Goal: Task Accomplishment & Management: Manage account settings

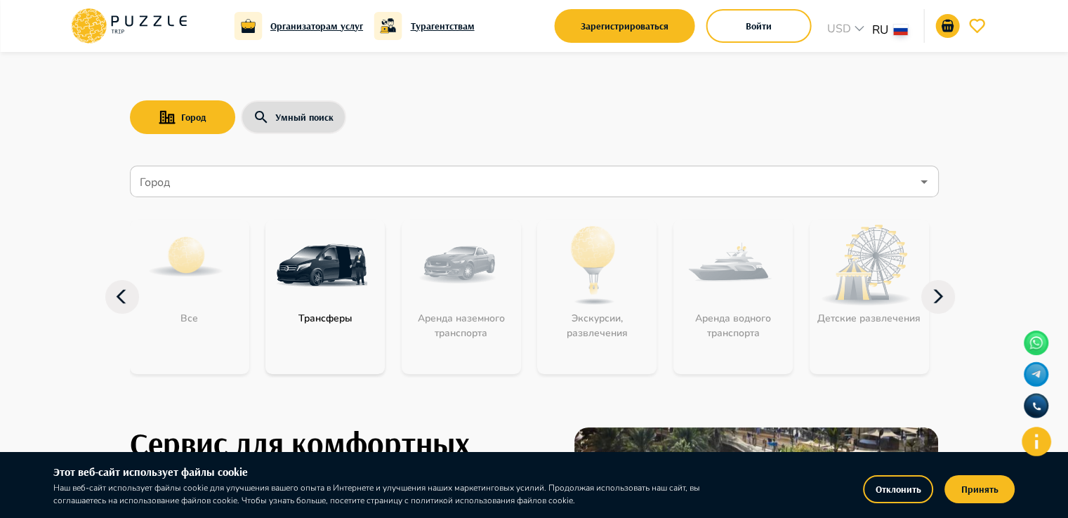
click at [452, 103] on div "Город Умный поиск" at bounding box center [534, 117] width 809 height 41
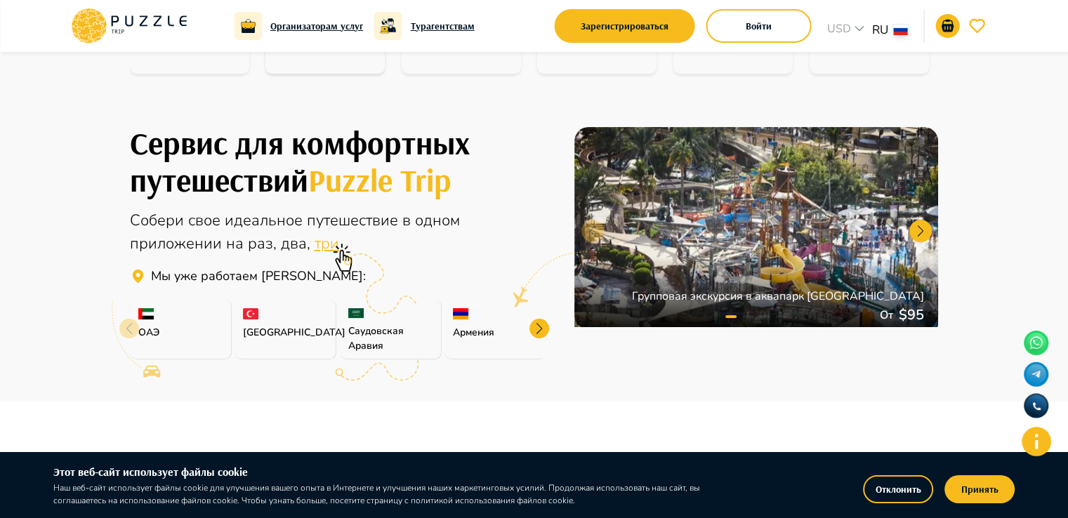
scroll to position [421, 0]
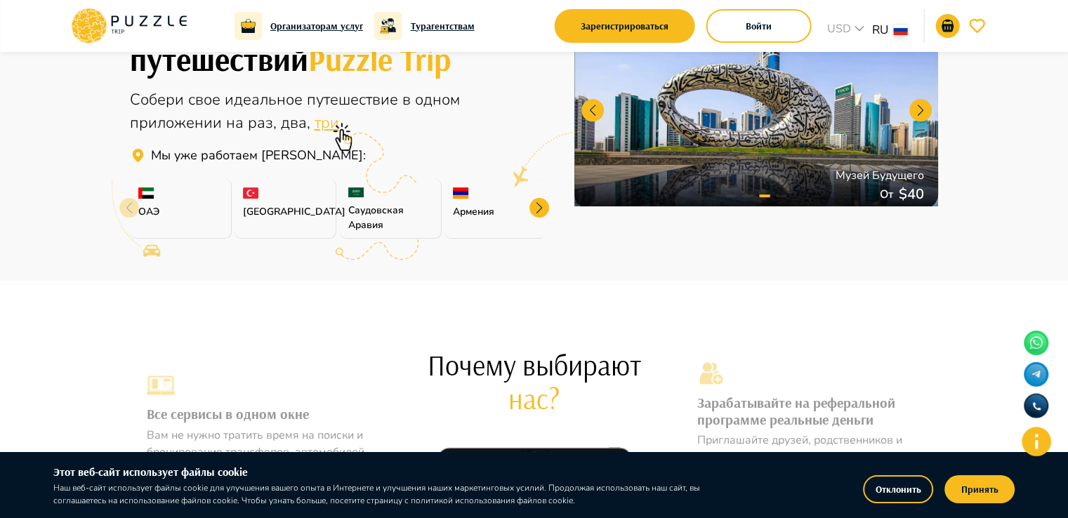
click at [538, 204] on div at bounding box center [539, 208] width 20 height 20
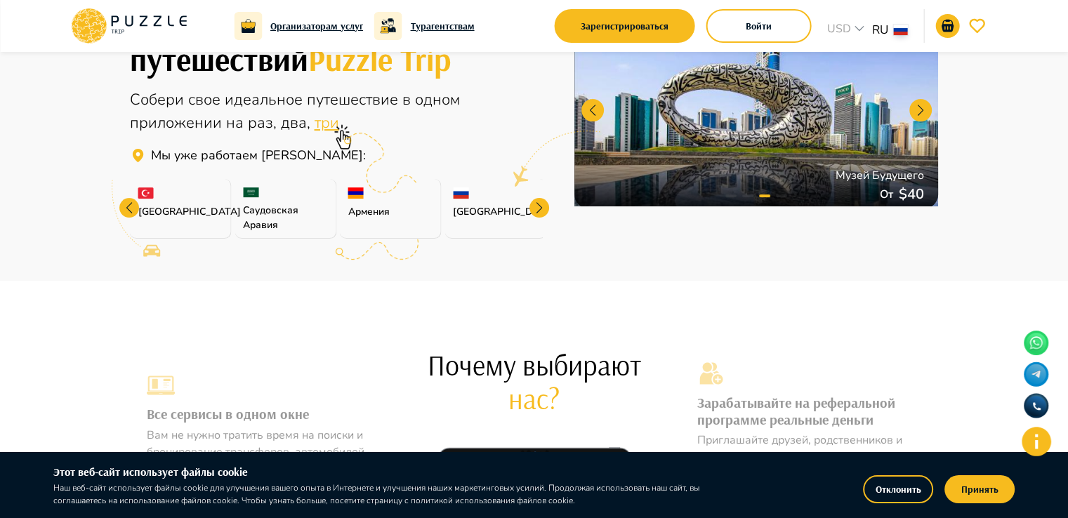
click at [538, 204] on div at bounding box center [539, 208] width 20 height 20
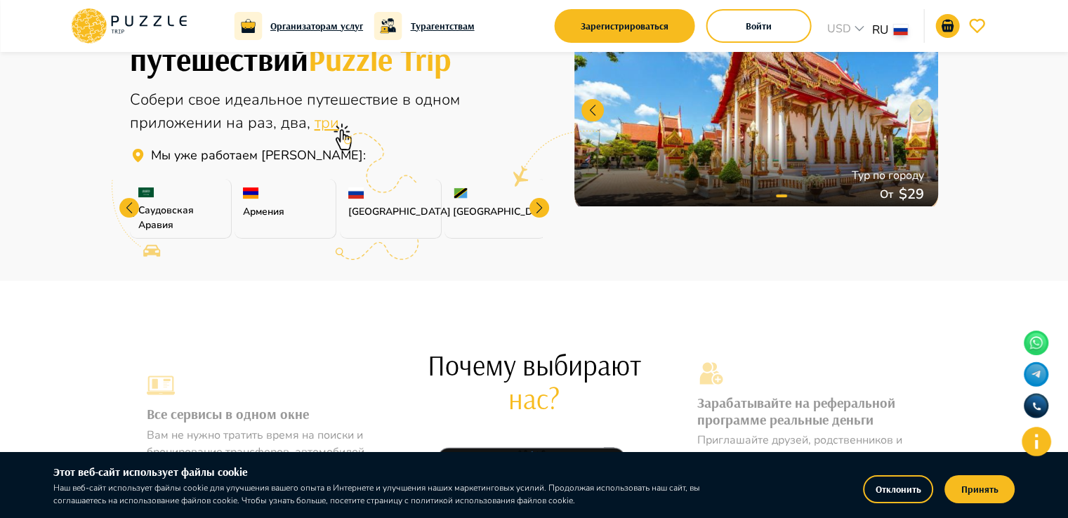
click at [538, 204] on div at bounding box center [539, 208] width 20 height 20
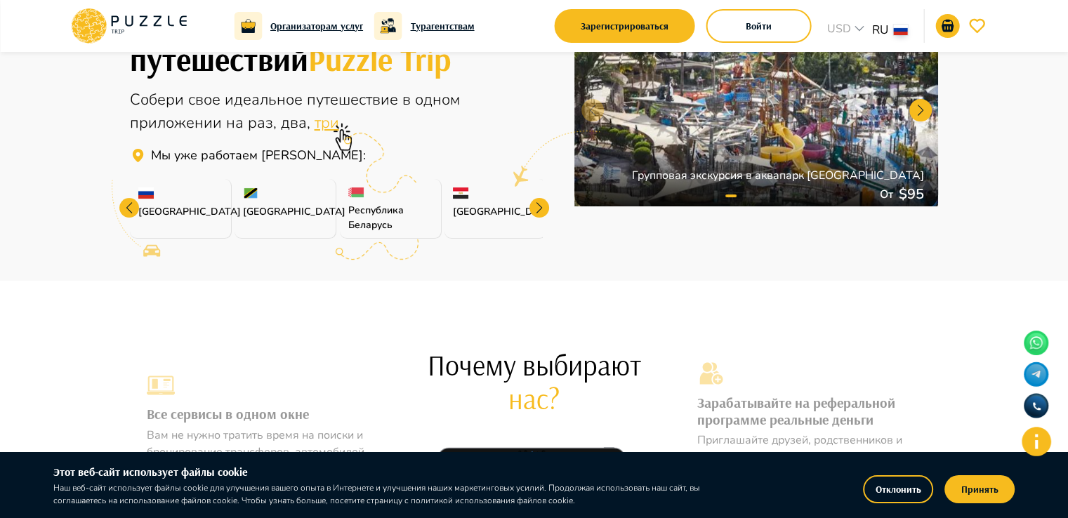
click at [538, 204] on div at bounding box center [539, 208] width 20 height 20
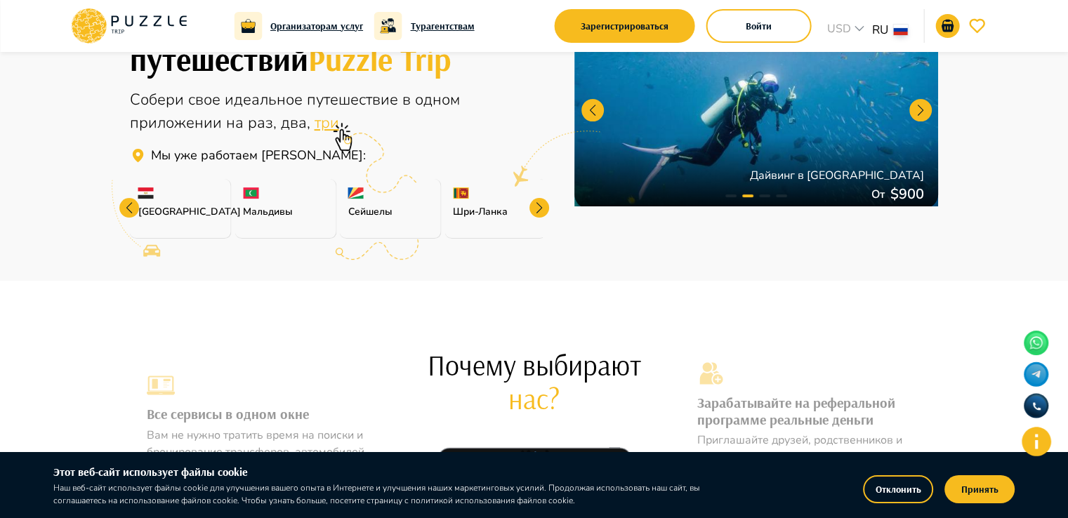
click at [538, 204] on div at bounding box center [539, 208] width 20 height 20
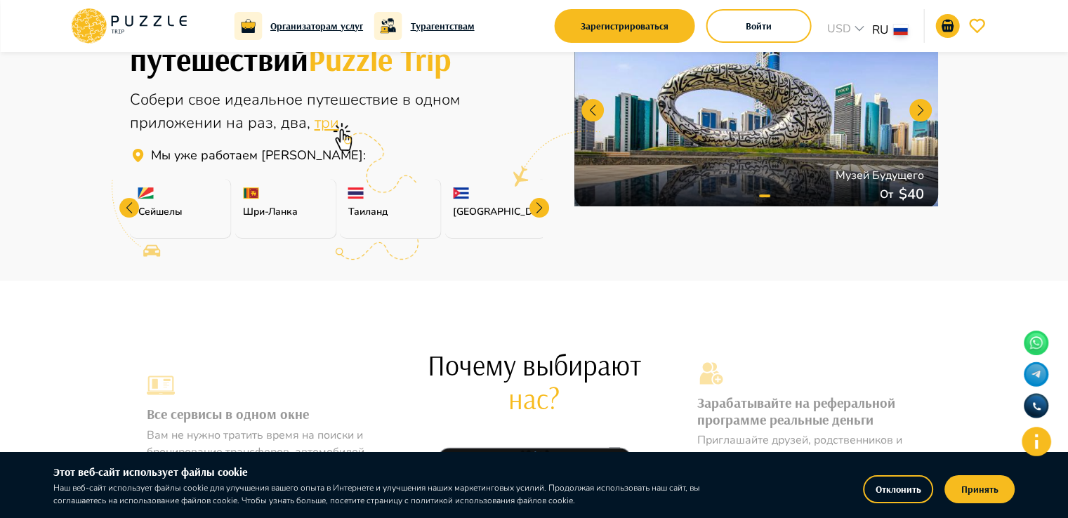
click at [538, 204] on div at bounding box center [539, 208] width 20 height 20
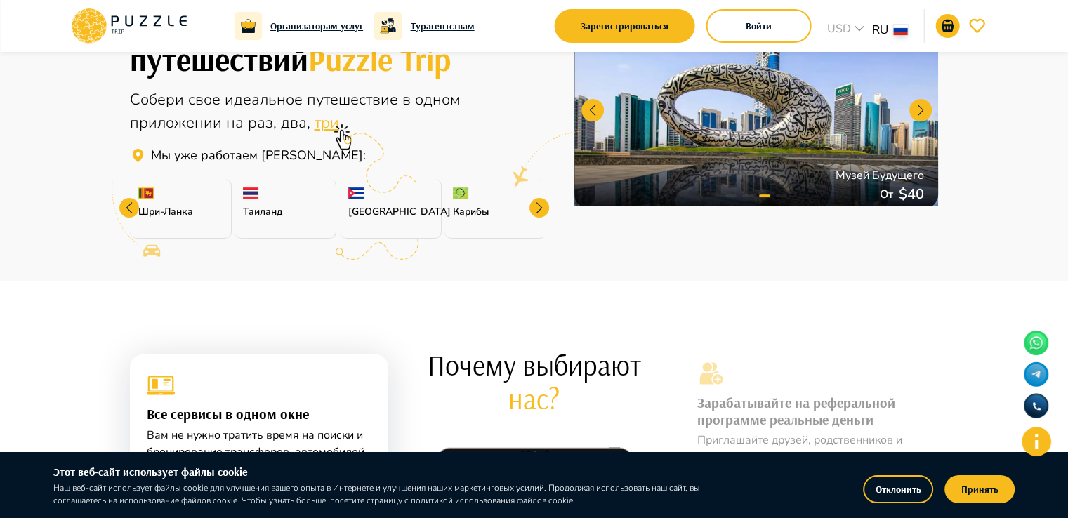
click at [538, 204] on div at bounding box center [539, 208] width 20 height 20
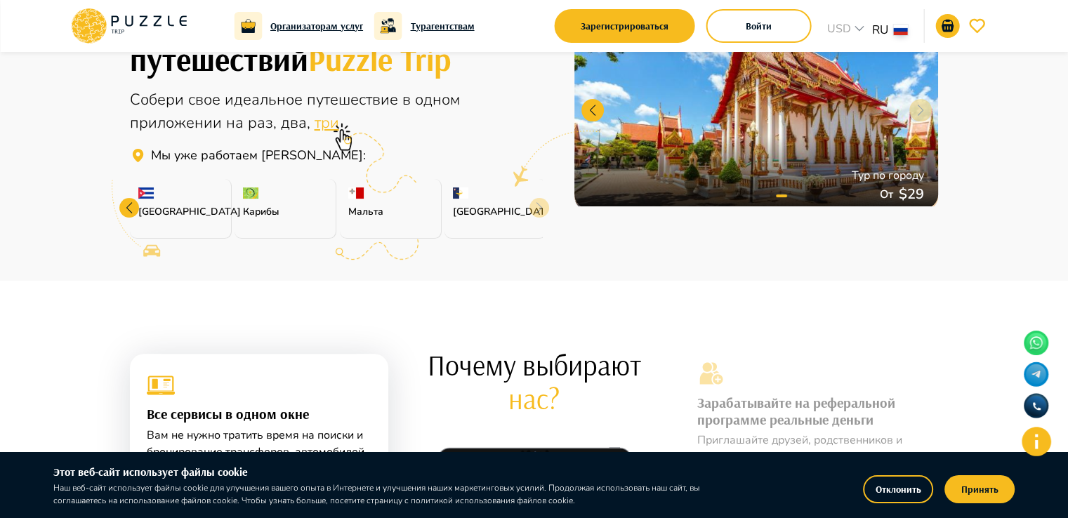
click at [538, 204] on div "[GEOGRAPHIC_DATA]" at bounding box center [495, 209] width 102 height 60
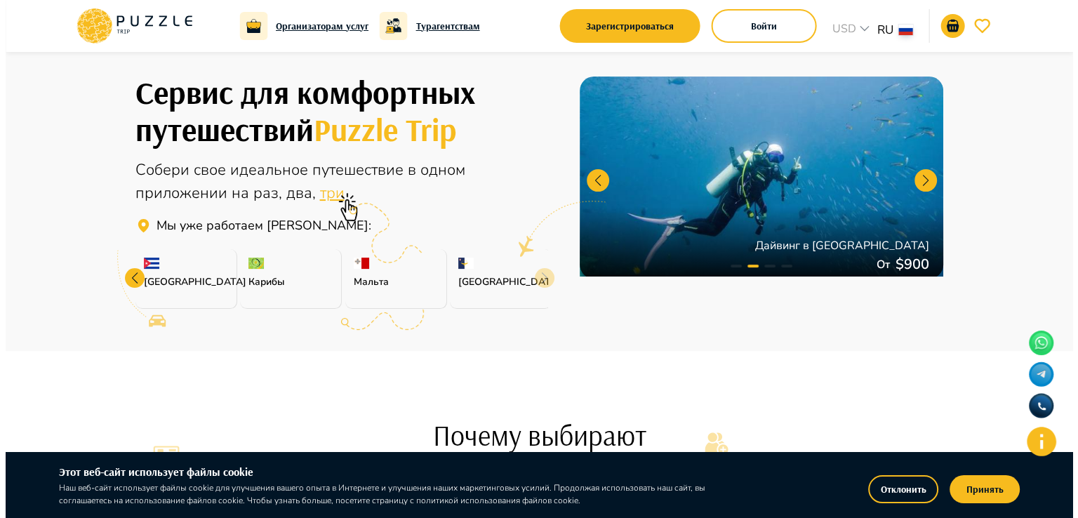
scroll to position [0, 0]
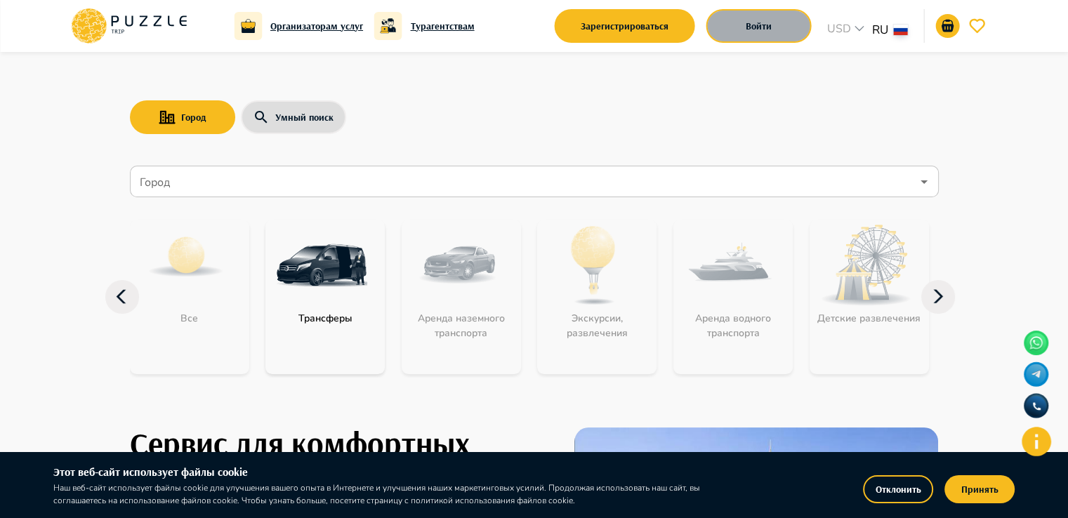
click at [744, 30] on button "Войти" at bounding box center [758, 26] width 105 height 34
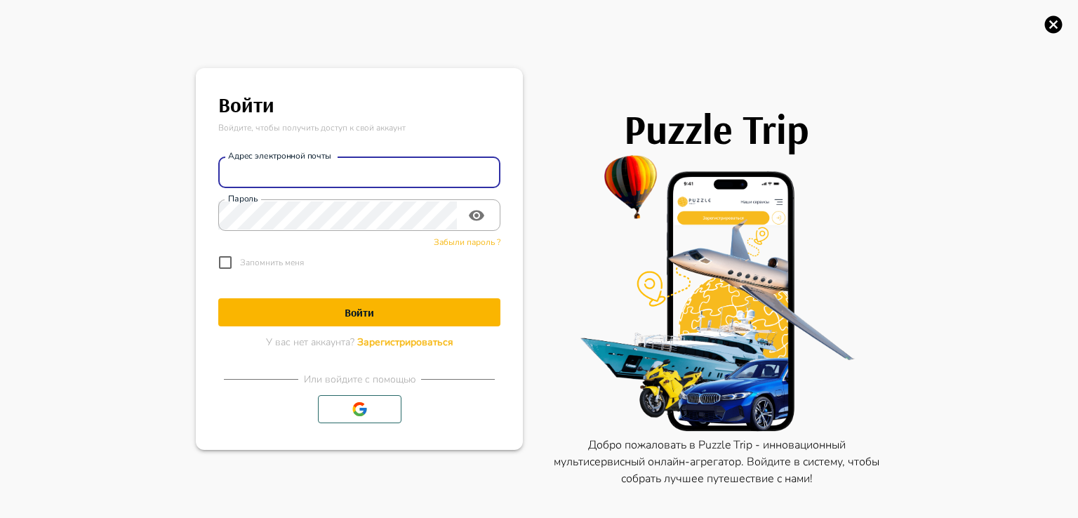
click at [319, 186] on input "Адрес электронной почты" at bounding box center [359, 173] width 282 height 28
type input "**********"
